Goal: Information Seeking & Learning: Learn about a topic

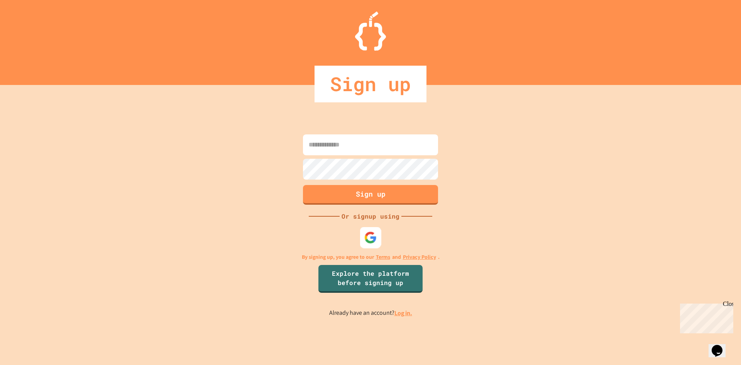
click at [368, 240] on img at bounding box center [370, 237] width 13 height 13
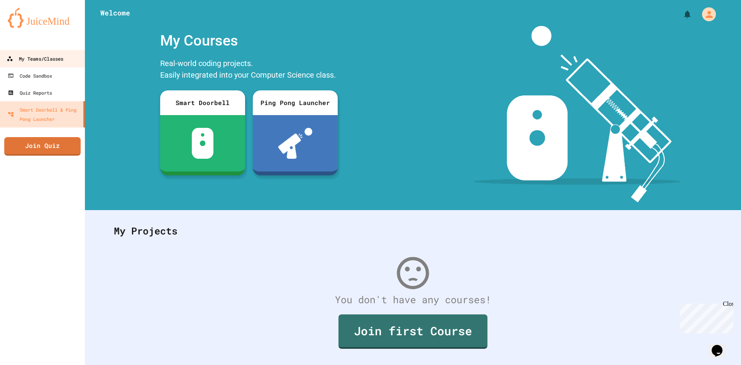
click at [51, 62] on div "My Teams/Classes" at bounding box center [35, 59] width 57 height 10
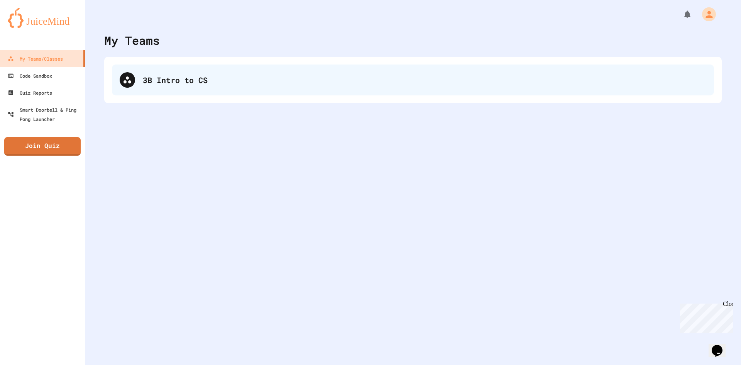
click at [147, 79] on div "3B Intro to CS" at bounding box center [424, 80] width 563 height 12
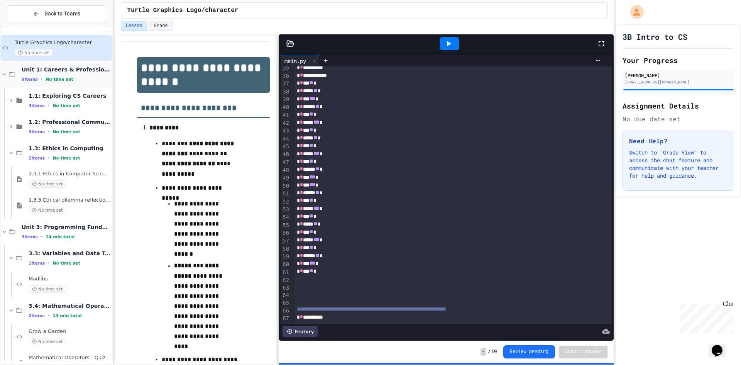
click at [9, 72] on icon at bounding box center [12, 74] width 9 height 7
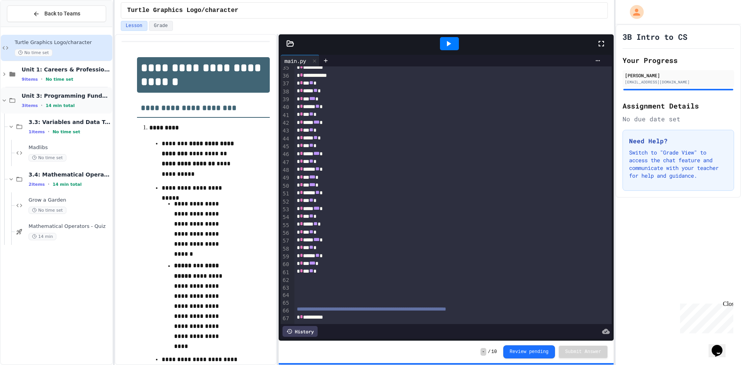
click at [14, 96] on div "Unit 3: Programming Fundamentals 3 items • 14 min total" at bounding box center [56, 100] width 111 height 26
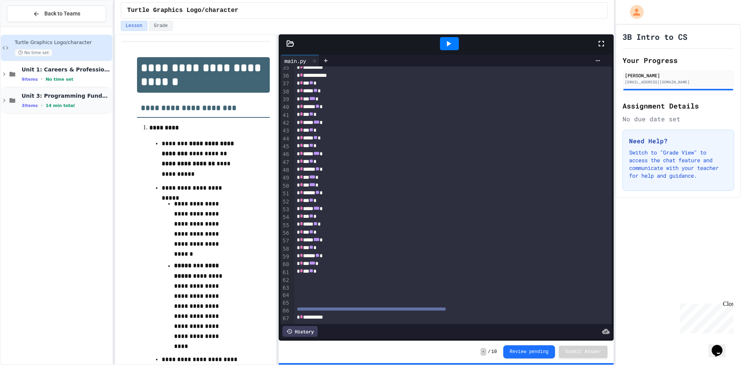
click at [13, 95] on div "Unit 3: Programming Fundamentals 3 items • 14 min total" at bounding box center [56, 100] width 111 height 26
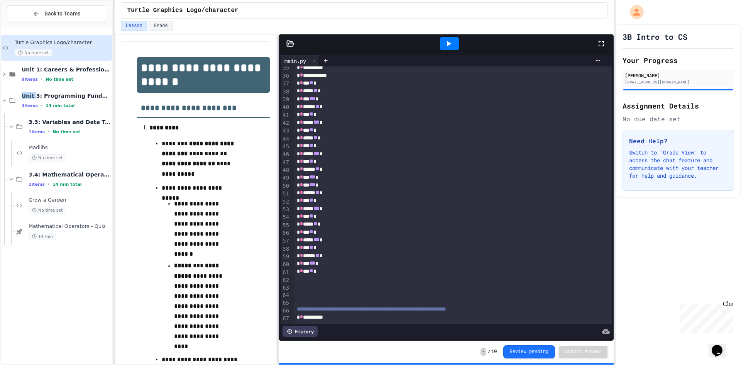
click at [13, 95] on div "Unit 3: Programming Fundamentals 3 items • 14 min total" at bounding box center [56, 100] width 111 height 26
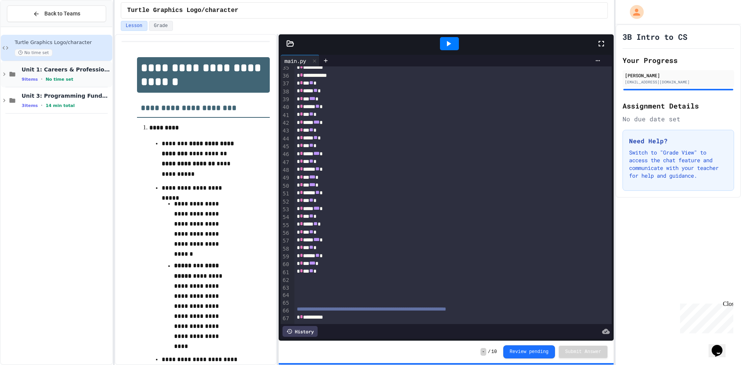
click at [14, 83] on div "Unit 1: Careers & Professionalism 9 items • No time set" at bounding box center [56, 74] width 111 height 26
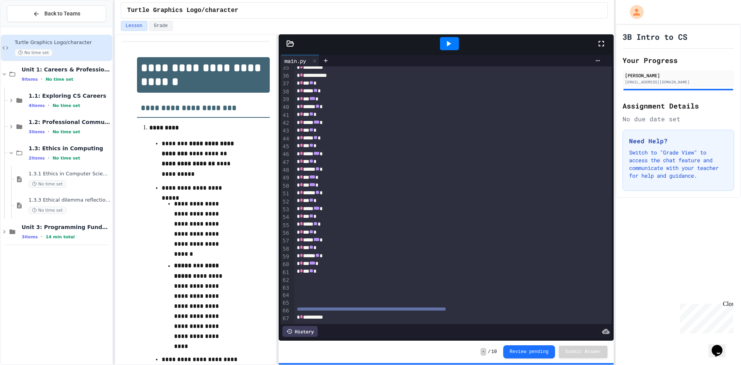
click at [14, 83] on div "Unit 1: Careers & Professionalism 9 items • No time set" at bounding box center [56, 74] width 111 height 26
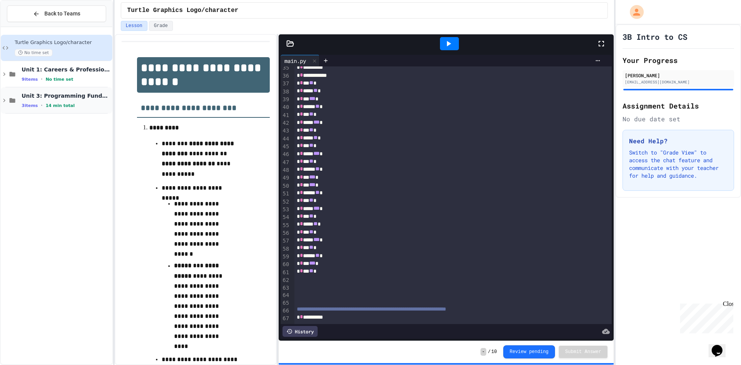
click at [17, 102] on div "Unit 3: Programming Fundamentals 3 items • 14 min total" at bounding box center [56, 100] width 111 height 26
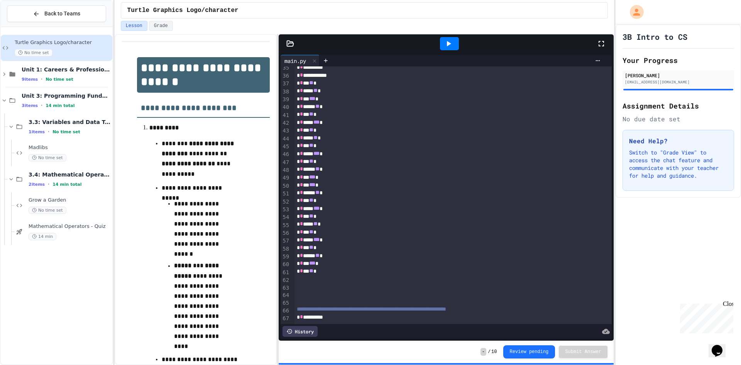
click at [17, 102] on div "Unit 3: Programming Fundamentals 3 items • 14 min total" at bounding box center [56, 100] width 111 height 26
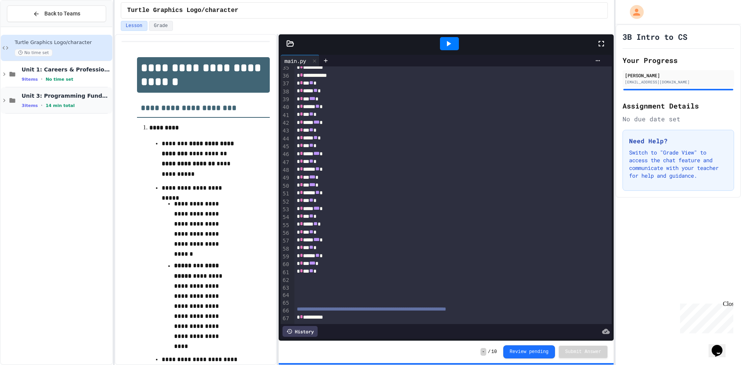
click at [21, 98] on div "Unit 3: Programming Fundamentals 3 items • 14 min total" at bounding box center [56, 100] width 111 height 26
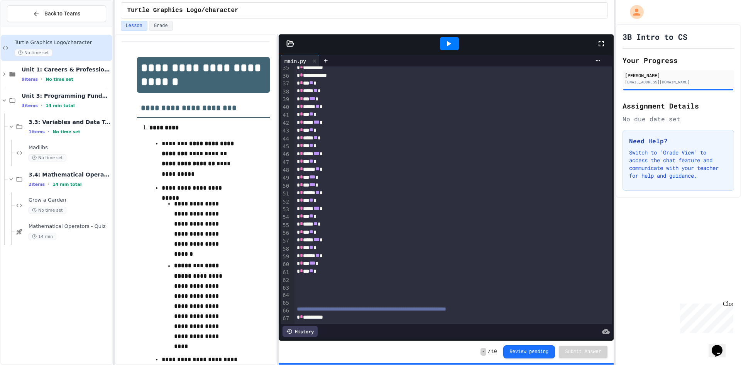
click at [21, 98] on div "Unit 3: Programming Fundamentals 3 items • 14 min total" at bounding box center [56, 100] width 111 height 26
